Goal: Information Seeking & Learning: Learn about a topic

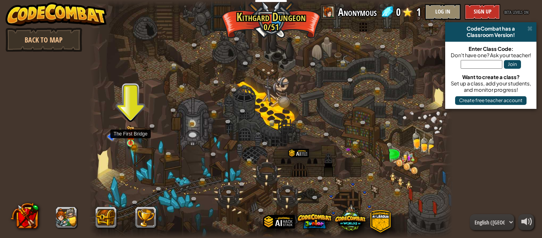
click at [131, 143] on img at bounding box center [131, 134] width 8 height 18
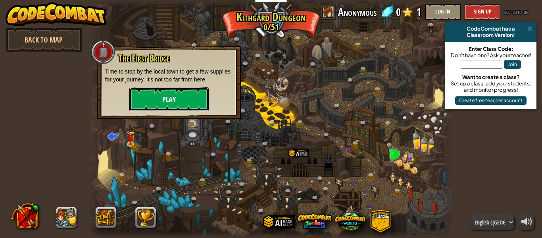
click at [180, 96] on button "Play" at bounding box center [168, 99] width 79 height 24
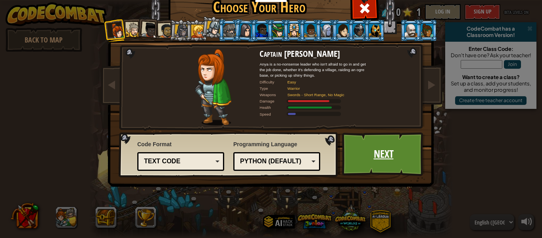
click at [361, 145] on link "Next" at bounding box center [383, 154] width 83 height 44
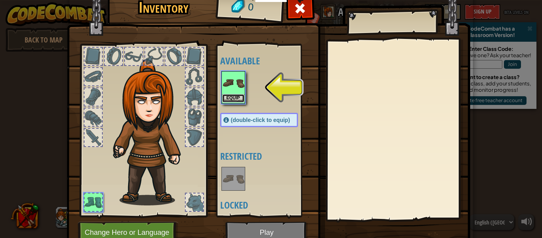
click at [227, 94] on button "Equip" at bounding box center [233, 98] width 22 height 8
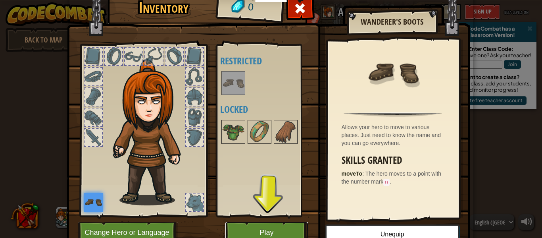
click at [262, 234] on button "Play" at bounding box center [266, 232] width 83 height 22
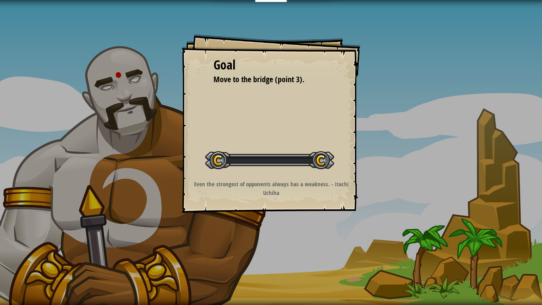
click at [260, 237] on div "Goal Move to the bridge (point 3). Start Level Error loading from server. Try r…" at bounding box center [271, 152] width 542 height 305
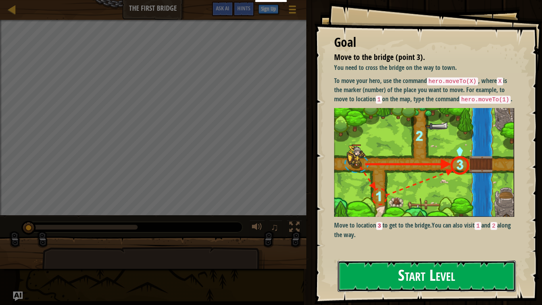
click at [383, 237] on button "Start Level" at bounding box center [427, 275] width 178 height 31
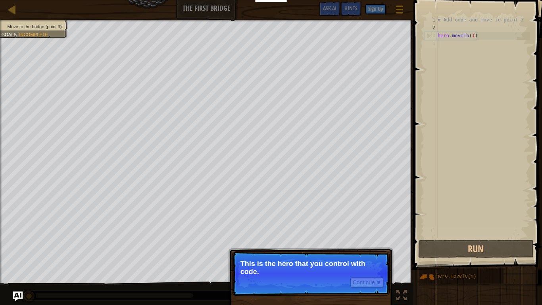
click at [289, 237] on p "This is the hero that you control with code." at bounding box center [310, 267] width 141 height 16
click at [366, 237] on button "Continue" at bounding box center [366, 282] width 33 height 10
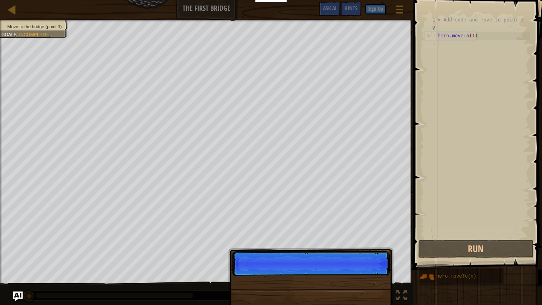
scroll to position [4, 0]
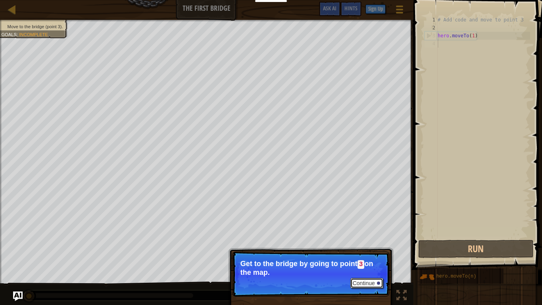
click at [368, 237] on button "Continue" at bounding box center [366, 283] width 33 height 10
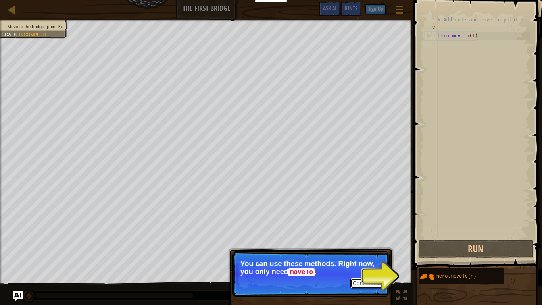
click at [372, 237] on button "Continue" at bounding box center [366, 283] width 33 height 10
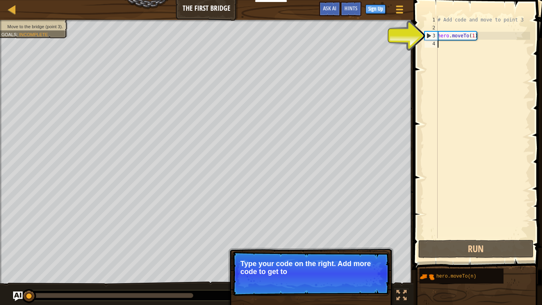
click at [378, 237] on p "Type your code on the right. Add more code to get to" at bounding box center [310, 267] width 141 height 16
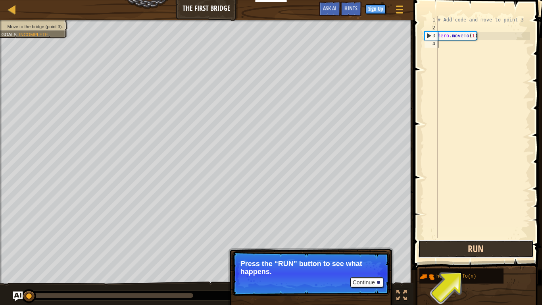
click at [471, 237] on button "Run" at bounding box center [475, 249] width 115 height 18
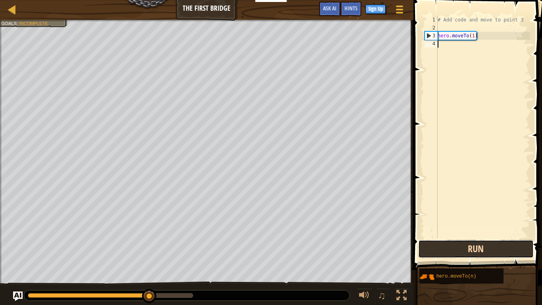
click at [483, 237] on button "Run" at bounding box center [475, 249] width 115 height 18
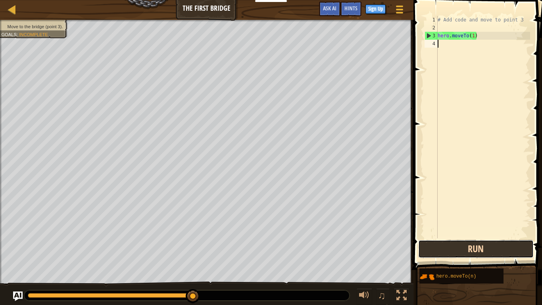
click at [486, 237] on button "Run" at bounding box center [475, 249] width 115 height 18
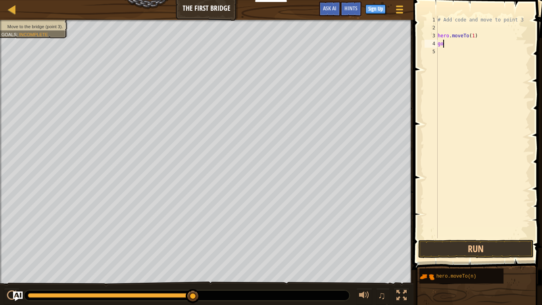
scroll to position [4, 0]
type textarea "g"
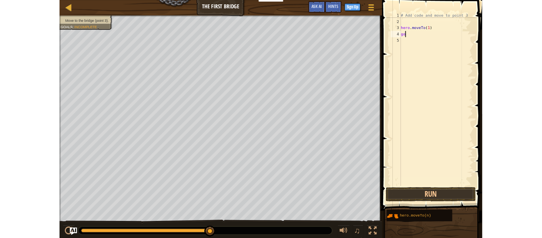
scroll to position [4, 0]
